Goal: Transaction & Acquisition: Subscribe to service/newsletter

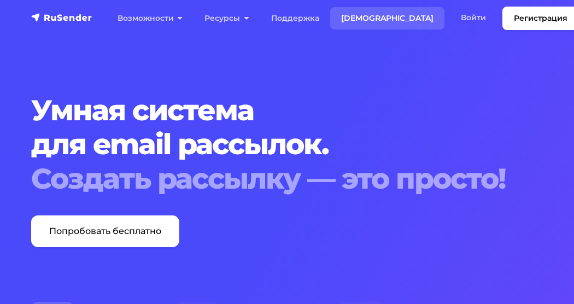
click at [345, 19] on link "[DEMOGRAPHIC_DATA]" at bounding box center [387, 18] width 114 height 22
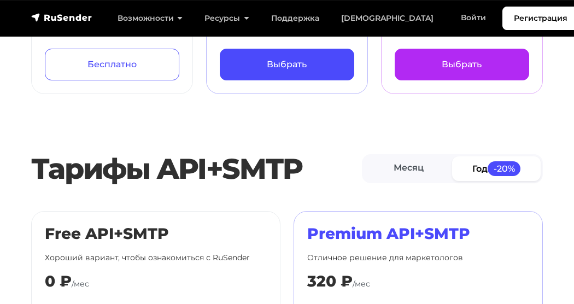
scroll to position [273, 0]
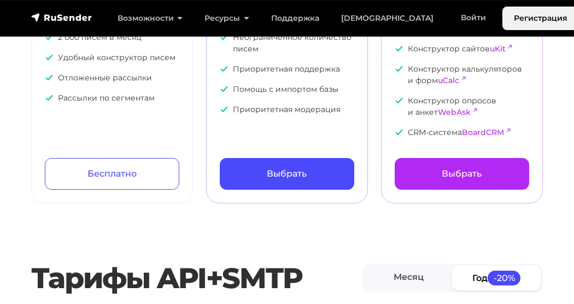
click at [502, 17] on link "Регистрация" at bounding box center [540, 19] width 77 height 24
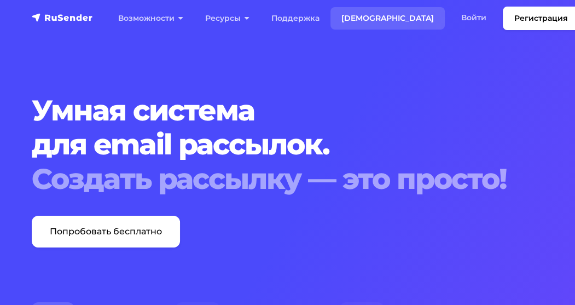
click at [348, 18] on link "[DEMOGRAPHIC_DATA]" at bounding box center [387, 18] width 114 height 22
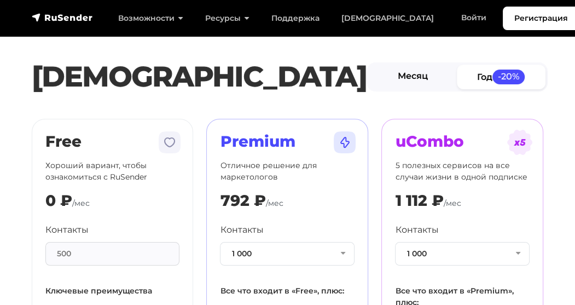
click at [410, 75] on link "Месяц" at bounding box center [413, 77] width 89 height 25
click at [498, 75] on span "-20%" at bounding box center [508, 76] width 33 height 15
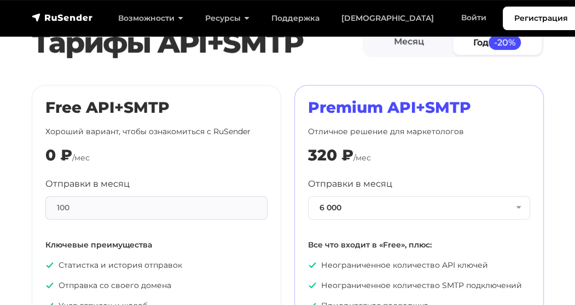
scroll to position [547, 0]
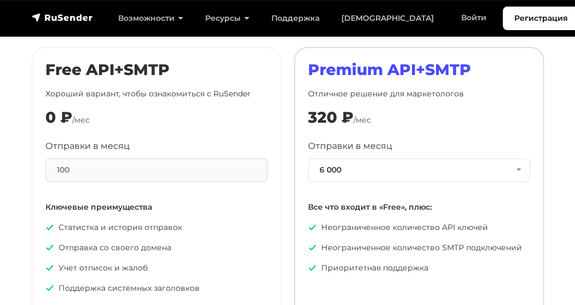
click at [406, 126] on div "Premium API+SMTP Отличное решение для маркетологов 320 ₽ /мес Отправки в месяц …" at bounding box center [419, 203] width 222 height 284
click at [518, 166] on button "6 000" at bounding box center [419, 170] width 222 height 24
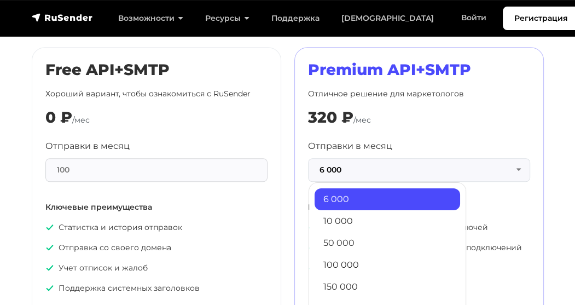
click at [566, 177] on section "Тарифы API+SMTP Месяц Год -20% Free API+SMTP Хороший вариант, чтобы ознакомитьс…" at bounding box center [287, 171] width 575 height 377
